Goal: Task Accomplishment & Management: Complete application form

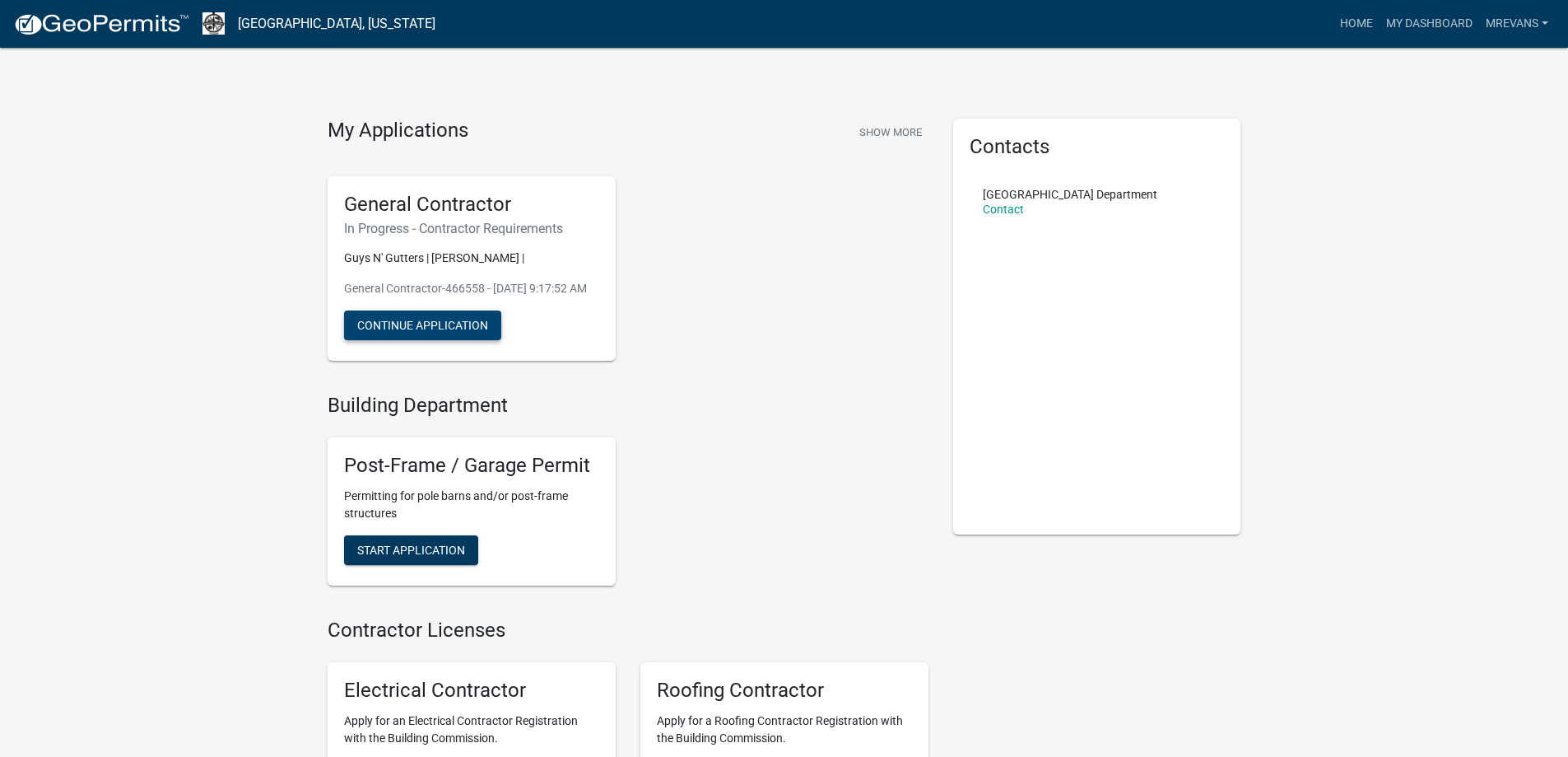
click at [423, 337] on button "Continue Application" at bounding box center [422, 325] width 158 height 30
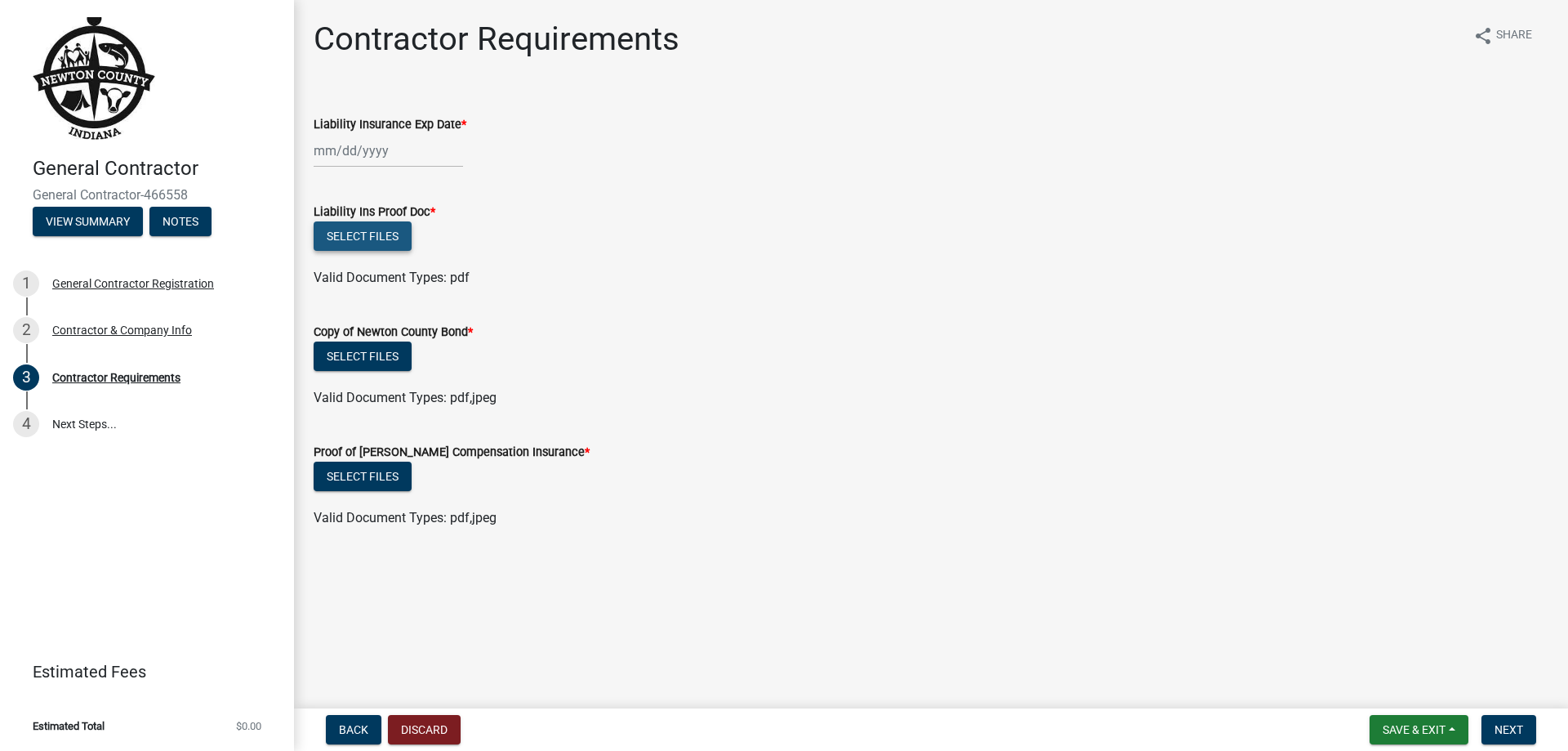
click at [358, 233] on button "Select files" at bounding box center [363, 236] width 98 height 29
click at [360, 226] on button "Select files" at bounding box center [363, 236] width 98 height 29
click at [360, 225] on button "Select files" at bounding box center [363, 236] width 98 height 29
click at [367, 230] on button "Select files" at bounding box center [363, 236] width 98 height 29
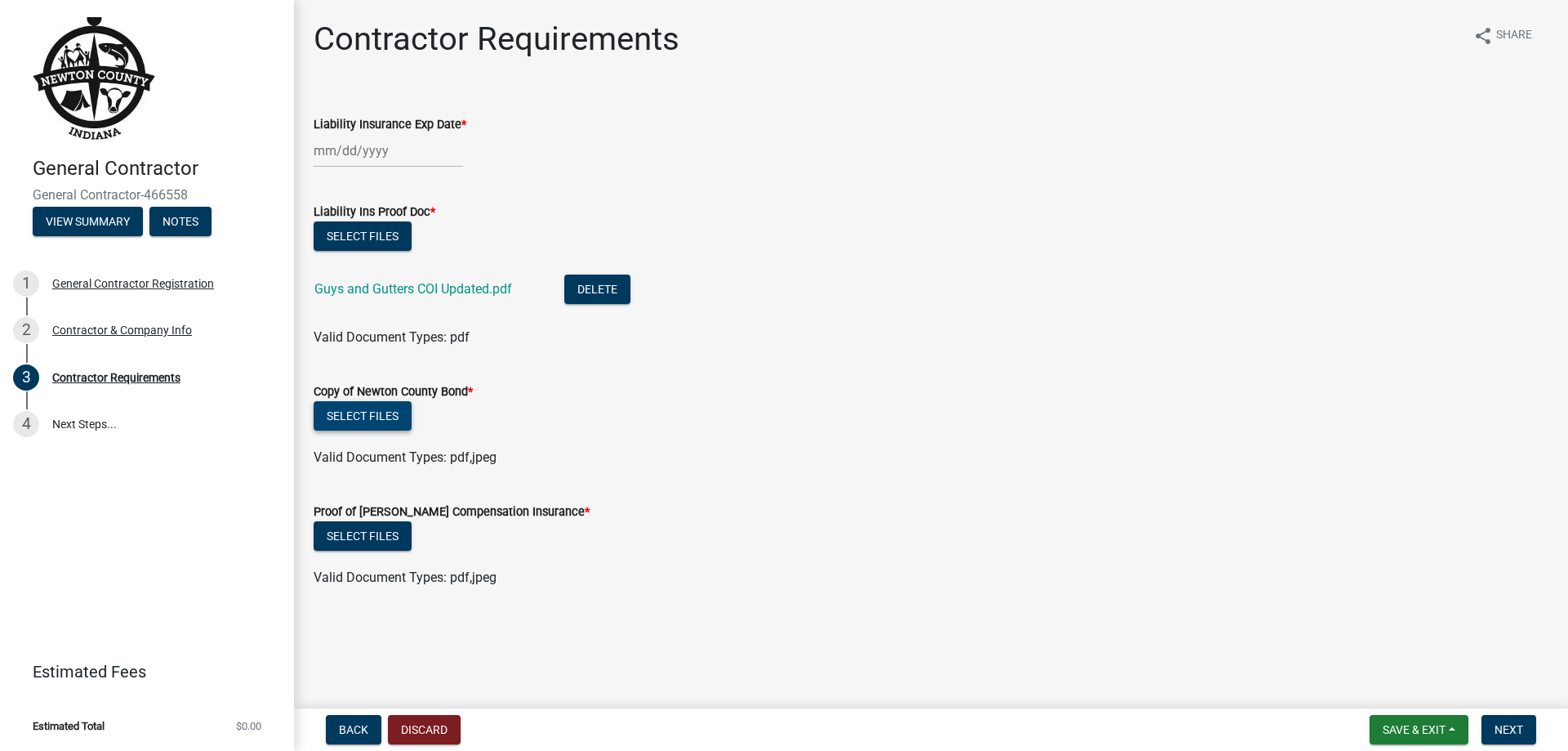
click at [357, 416] on button "Select files" at bounding box center [363, 415] width 98 height 29
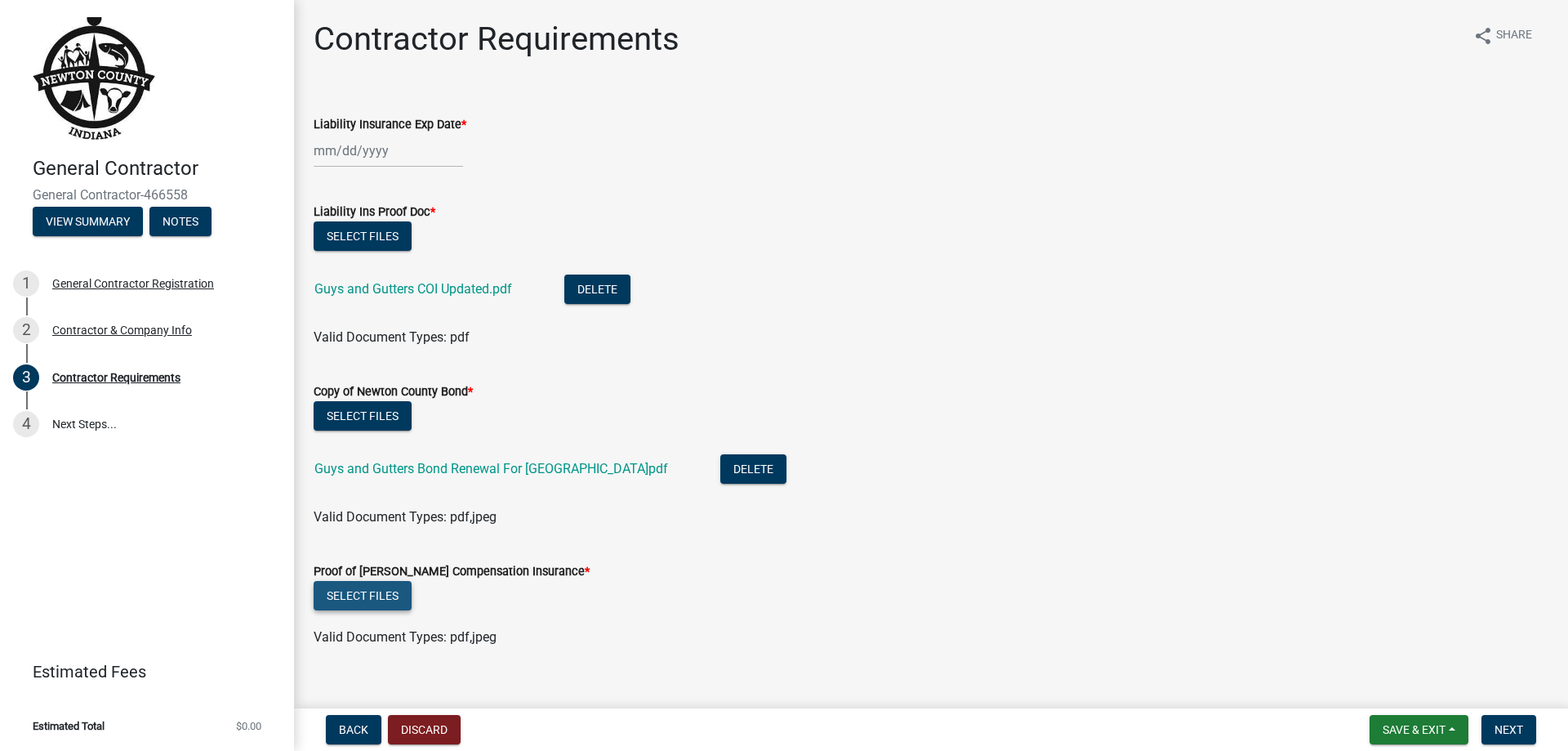
click at [371, 602] on button "Select files" at bounding box center [363, 595] width 98 height 29
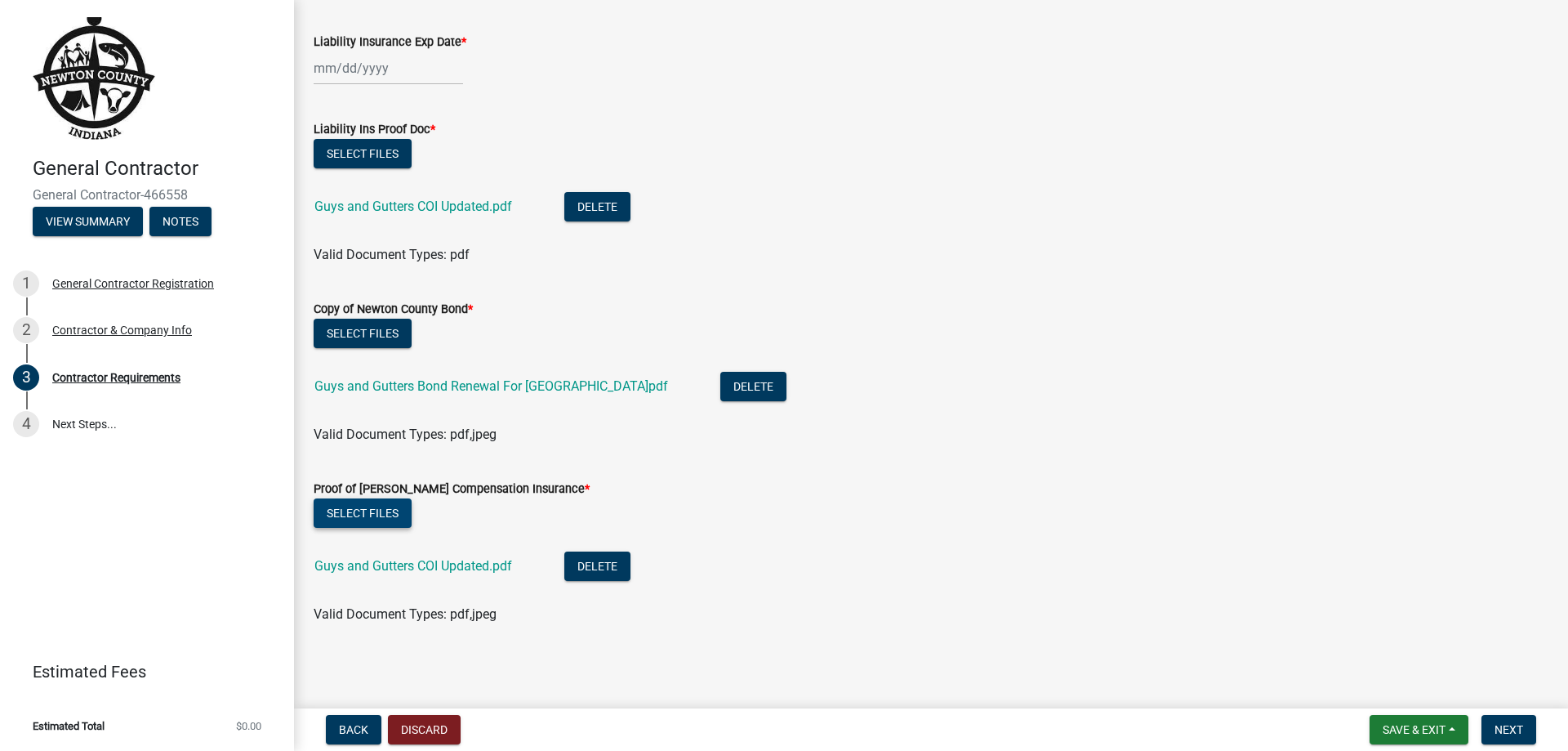
scroll to position [83, 0]
click at [1420, 723] on span "Save & Exit" at bounding box center [1414, 729] width 63 height 13
click at [1418, 696] on button "Save & Exit" at bounding box center [1403, 687] width 130 height 39
